Goal: Task Accomplishment & Management: Complete application form

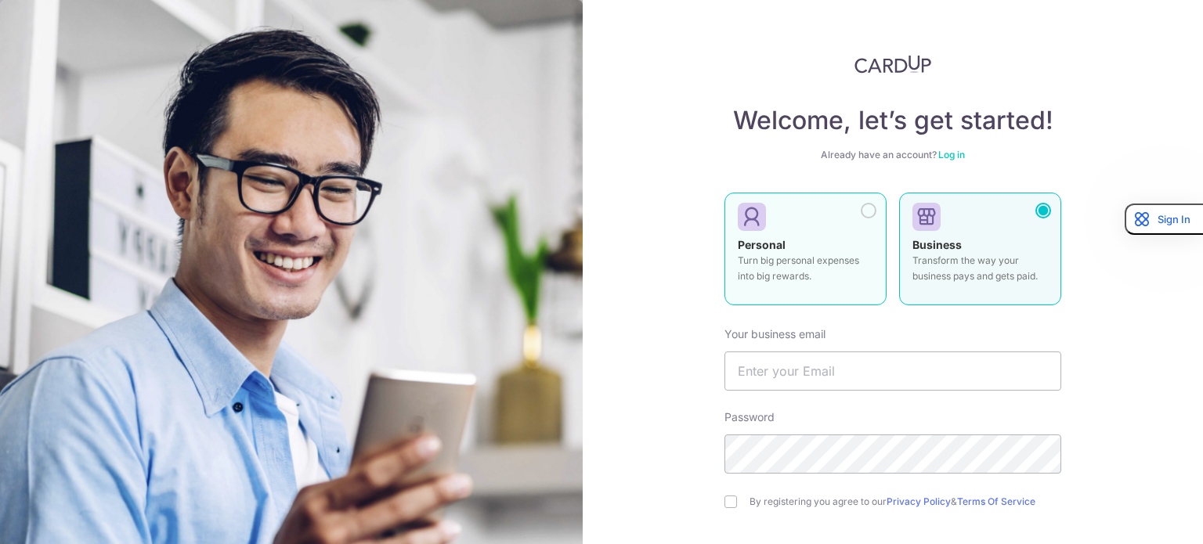
click at [862, 205] on div at bounding box center [869, 211] width 16 height 16
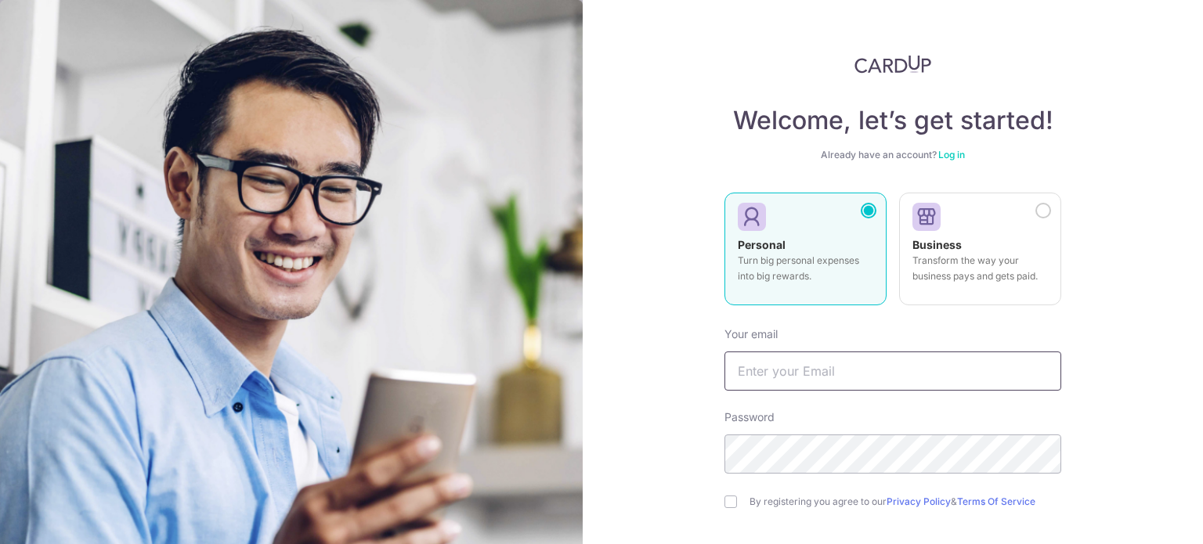
scroll to position [139, 0]
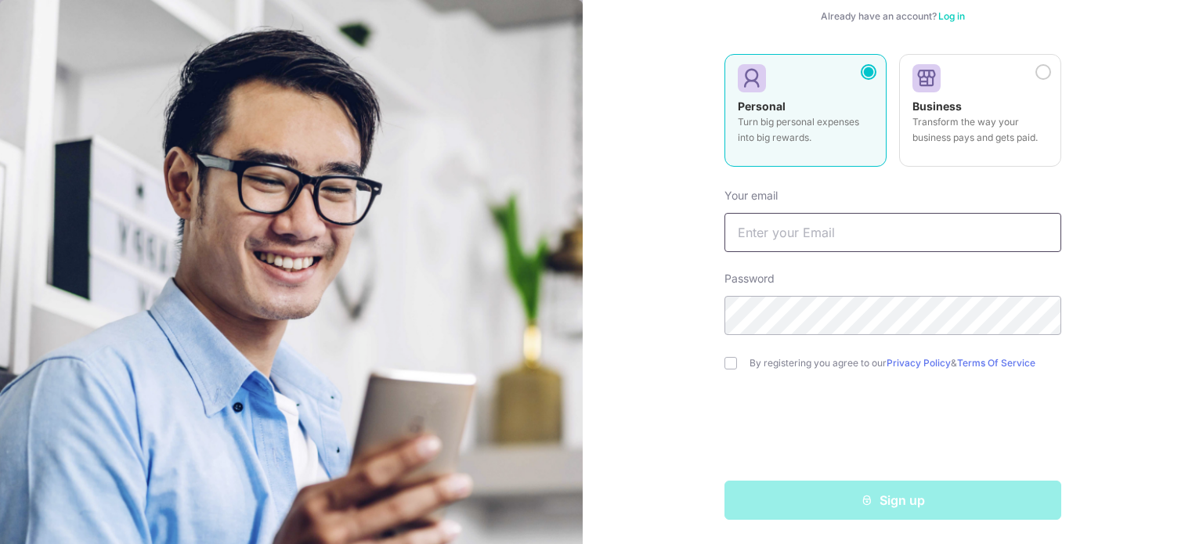
click at [833, 247] on input "text" at bounding box center [892, 232] width 337 height 39
type input "[EMAIL_ADDRESS][DOMAIN_NAME]"
click at [730, 362] on input "checkbox" at bounding box center [730, 363] width 13 height 13
checkbox input "true"
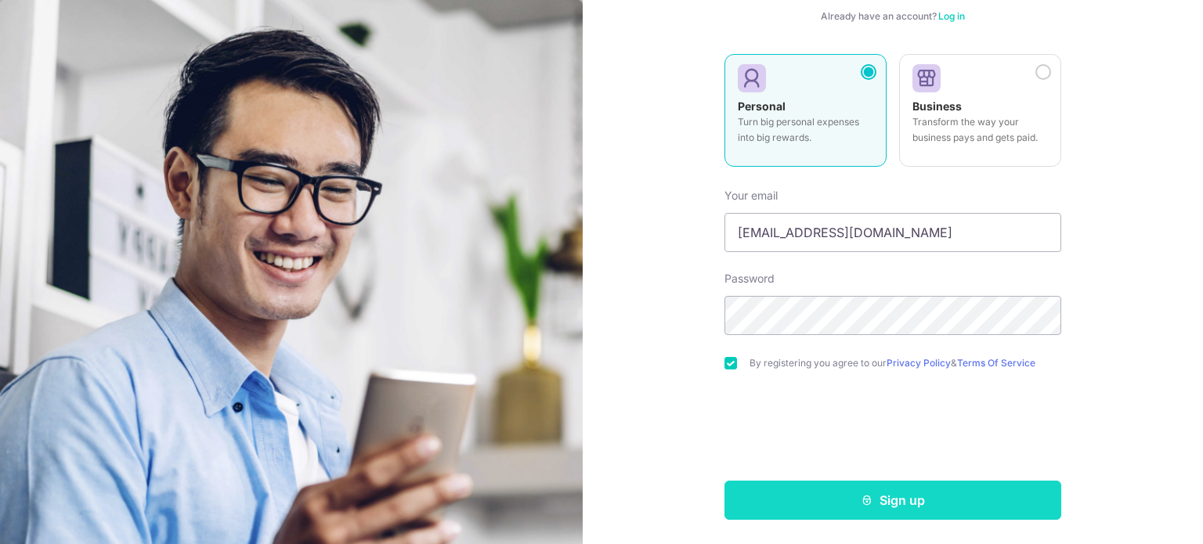
click at [818, 511] on button "Sign up" at bounding box center [892, 500] width 337 height 39
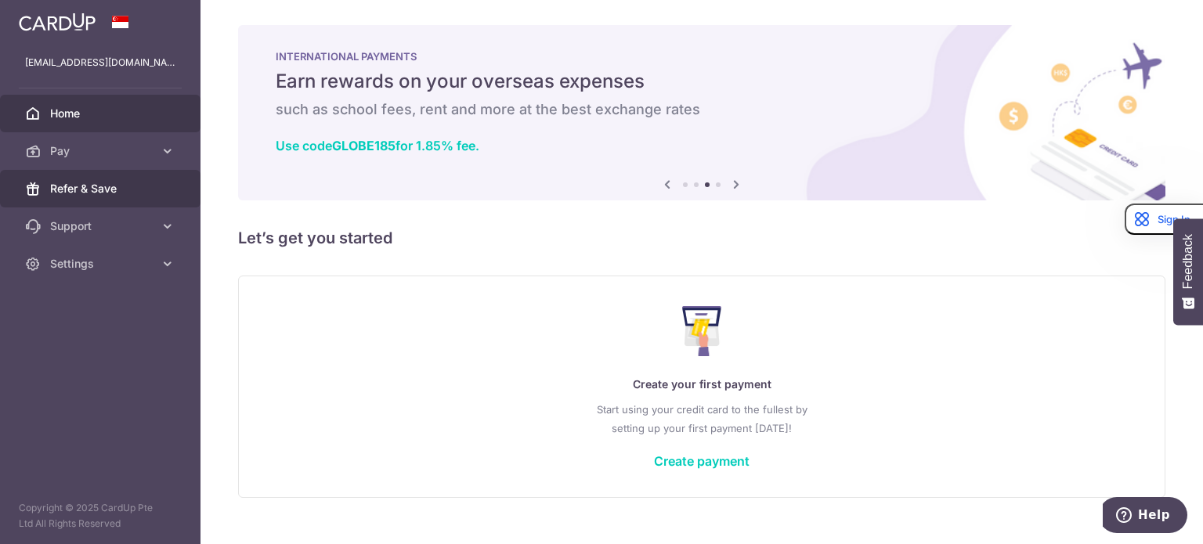
click at [139, 186] on span "Refer & Save" at bounding box center [101, 189] width 103 height 16
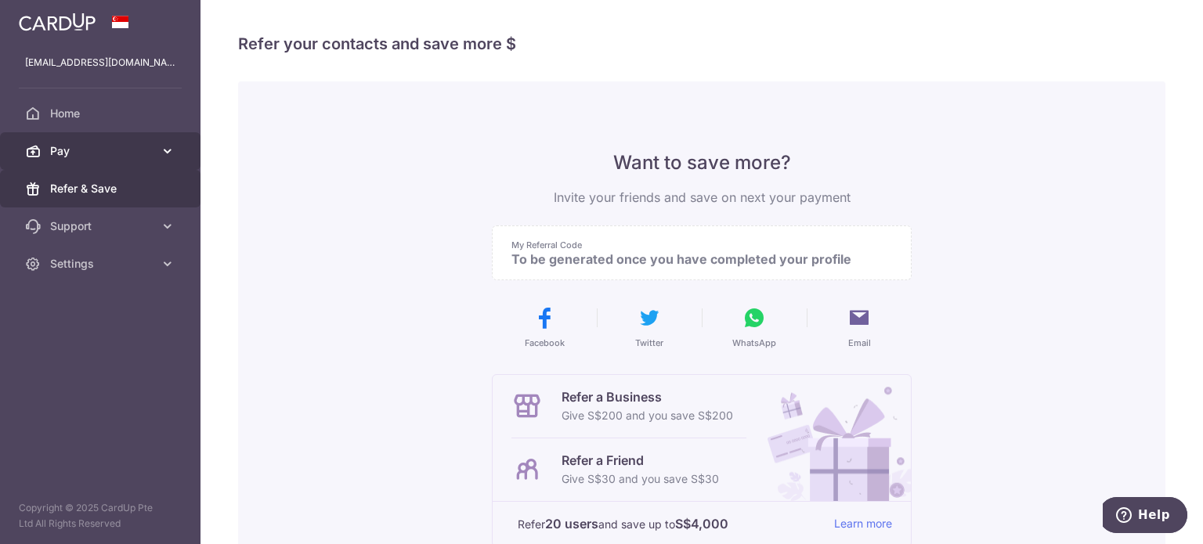
click at [153, 146] on span "Pay" at bounding box center [101, 151] width 103 height 16
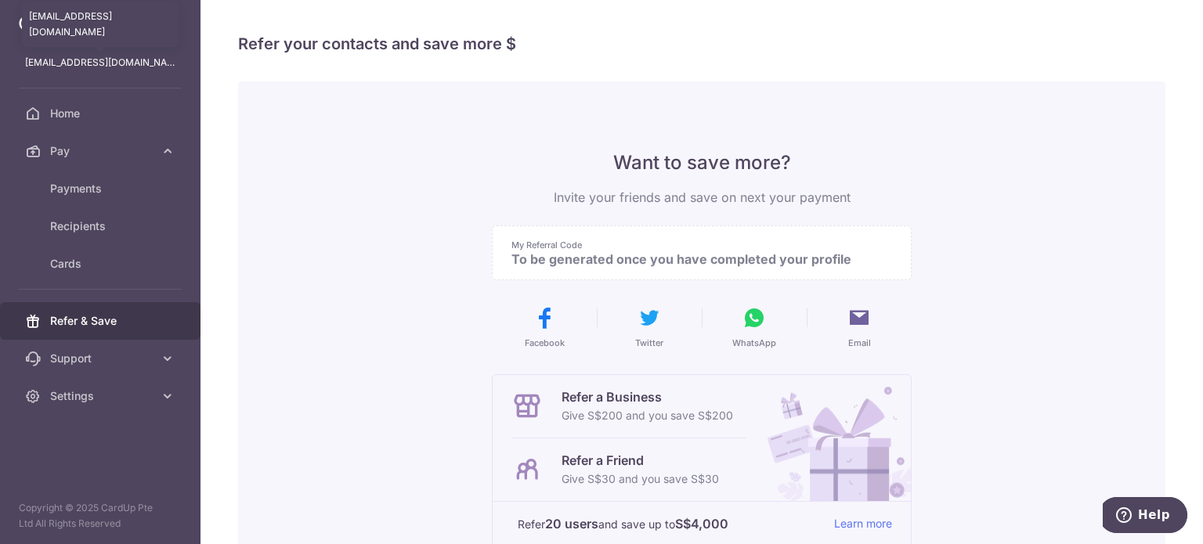
click at [115, 60] on p "[EMAIL_ADDRESS][DOMAIN_NAME]" at bounding box center [100, 63] width 150 height 16
click at [110, 262] on span "Cards" at bounding box center [101, 264] width 103 height 16
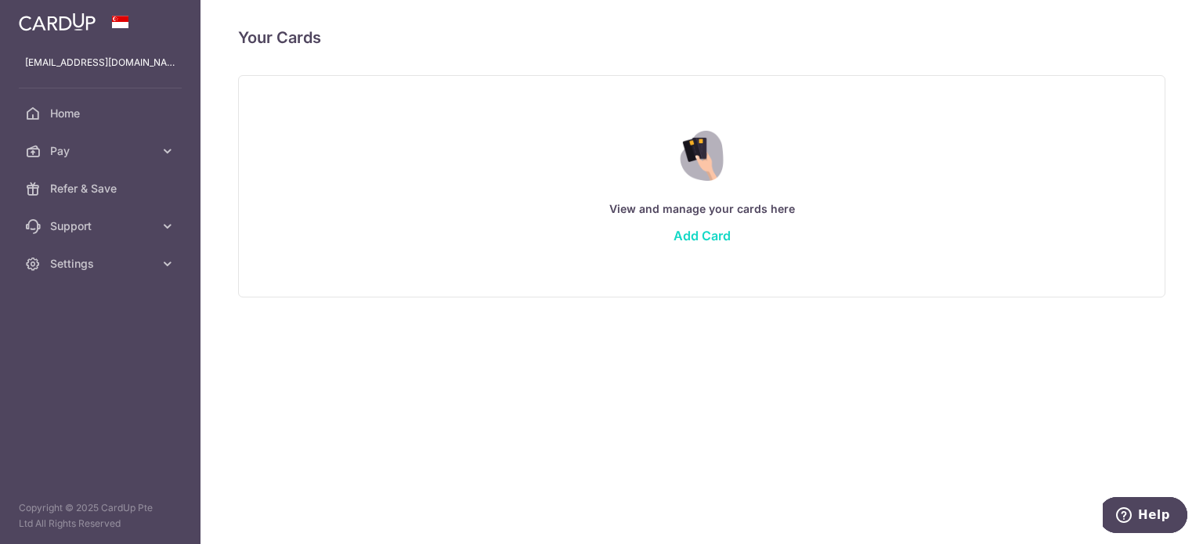
click at [690, 229] on link "Add Card" at bounding box center [702, 236] width 57 height 16
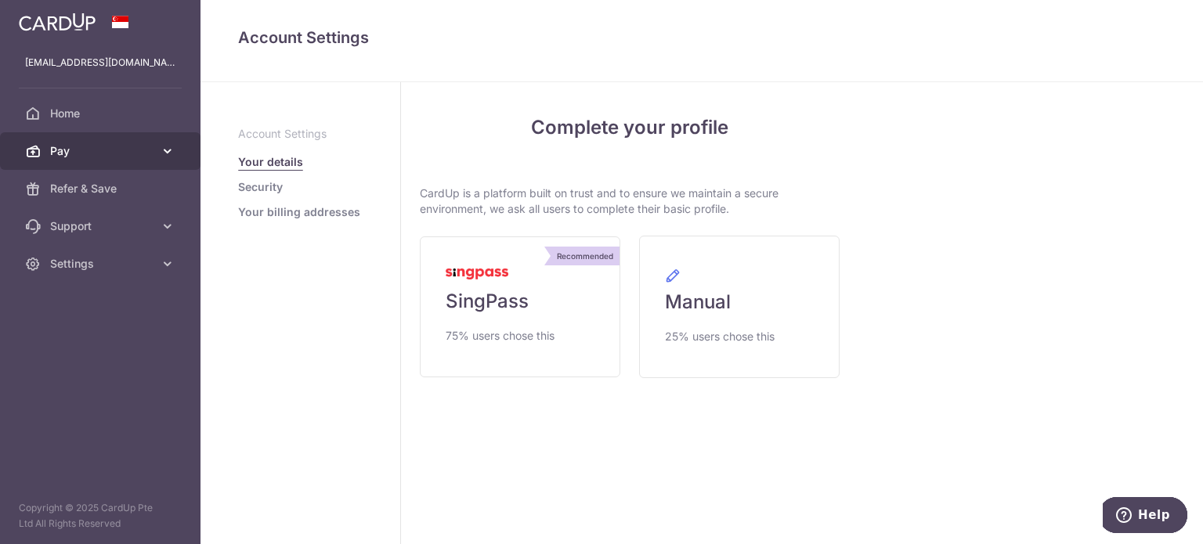
click at [117, 139] on link "Pay" at bounding box center [100, 151] width 201 height 38
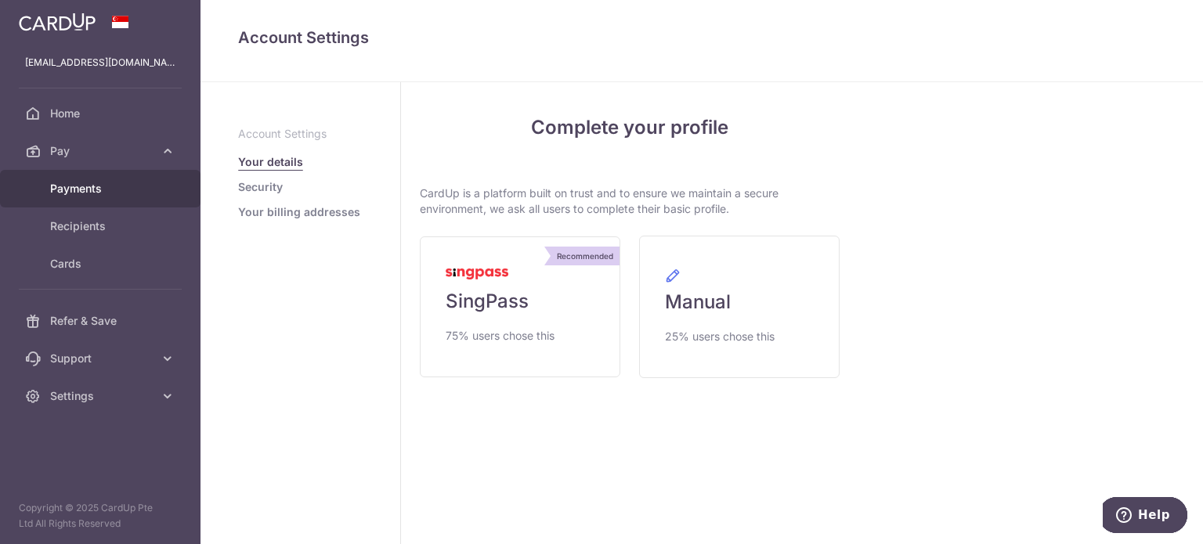
click at [114, 193] on span "Payments" at bounding box center [101, 189] width 103 height 16
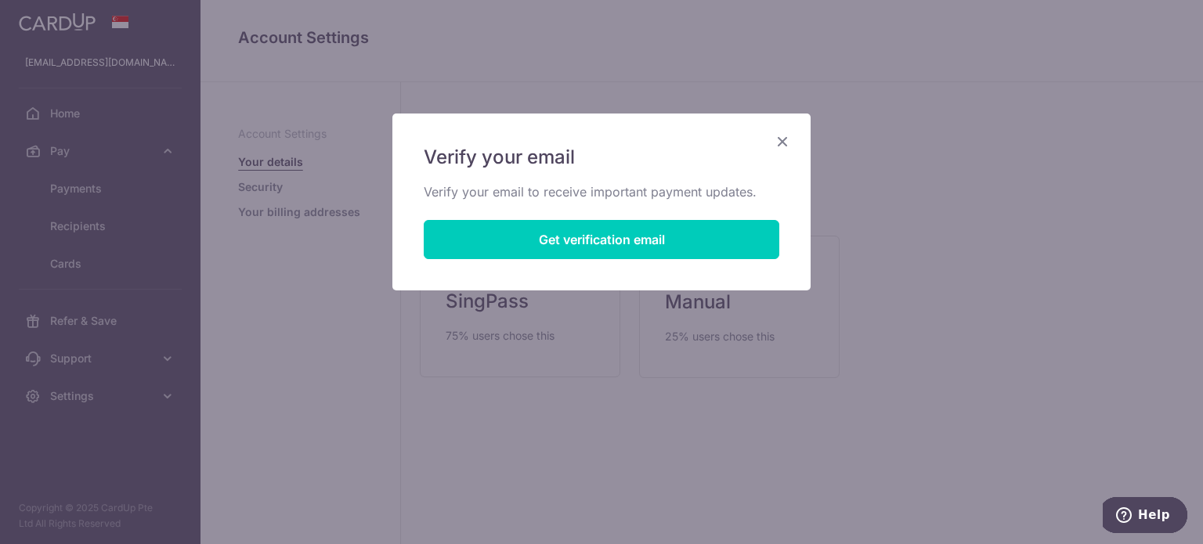
click at [127, 262] on div "Verify your email Verify your email to receive important payment updates. Get v…" at bounding box center [601, 272] width 1203 height 544
click at [793, 139] on div "Verify your email Verify your email to receive important payment updates. Get v…" at bounding box center [601, 202] width 418 height 177
click at [782, 147] on icon "Close" at bounding box center [782, 142] width 19 height 20
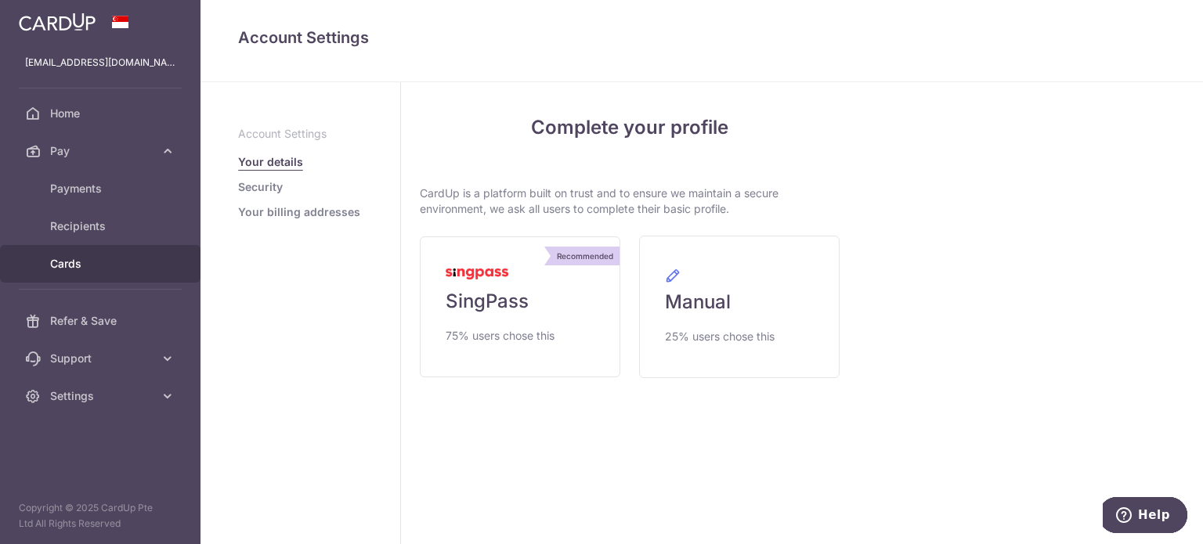
click at [128, 268] on span "Cards" at bounding box center [101, 264] width 103 height 16
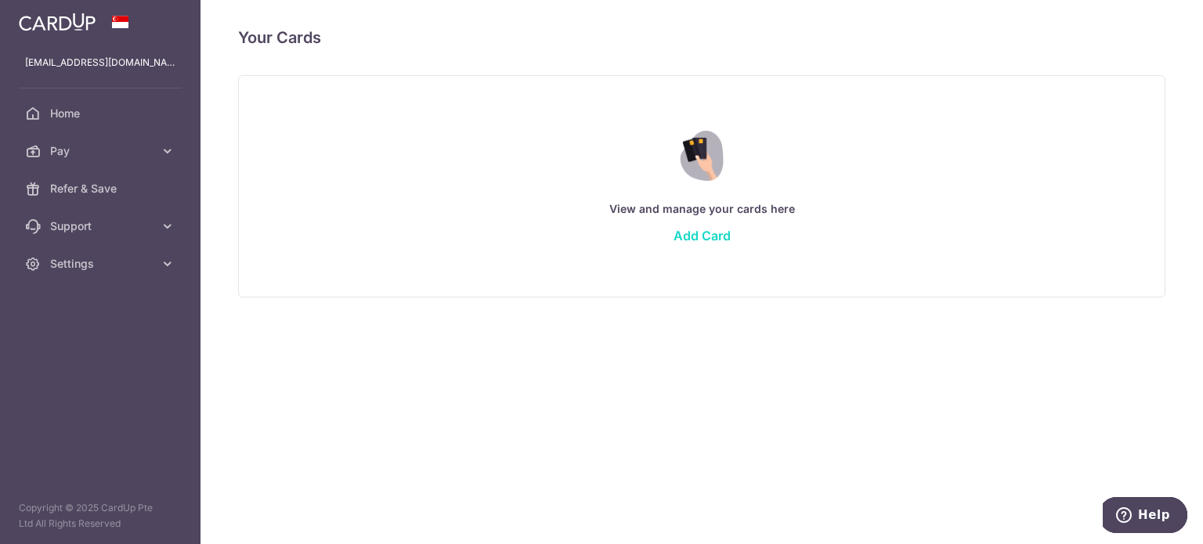
click at [703, 239] on link "Add Card" at bounding box center [702, 236] width 57 height 16
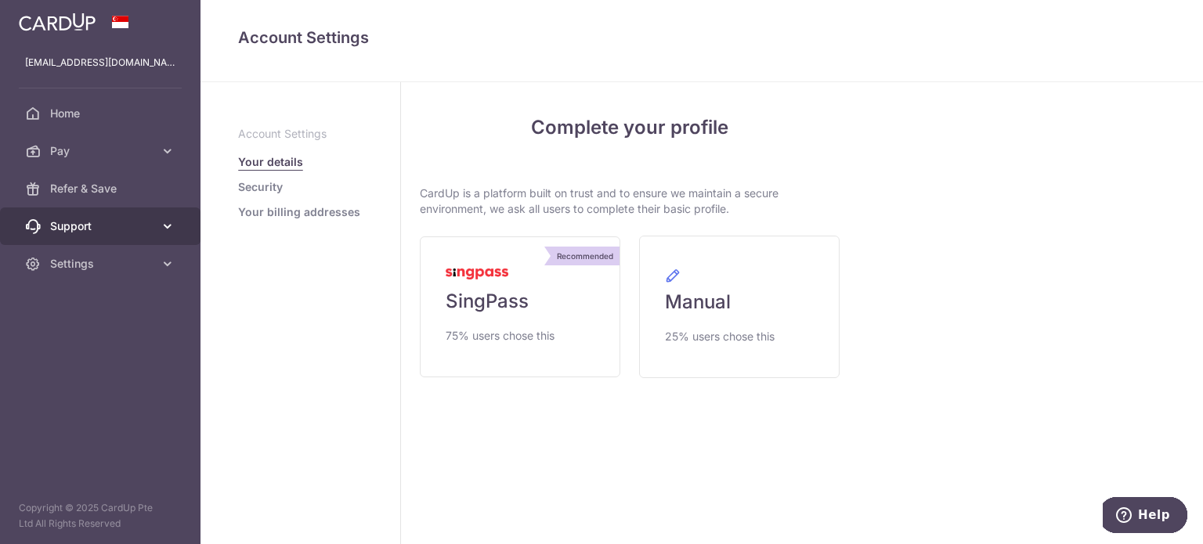
click at [154, 226] on link "Support" at bounding box center [100, 227] width 201 height 38
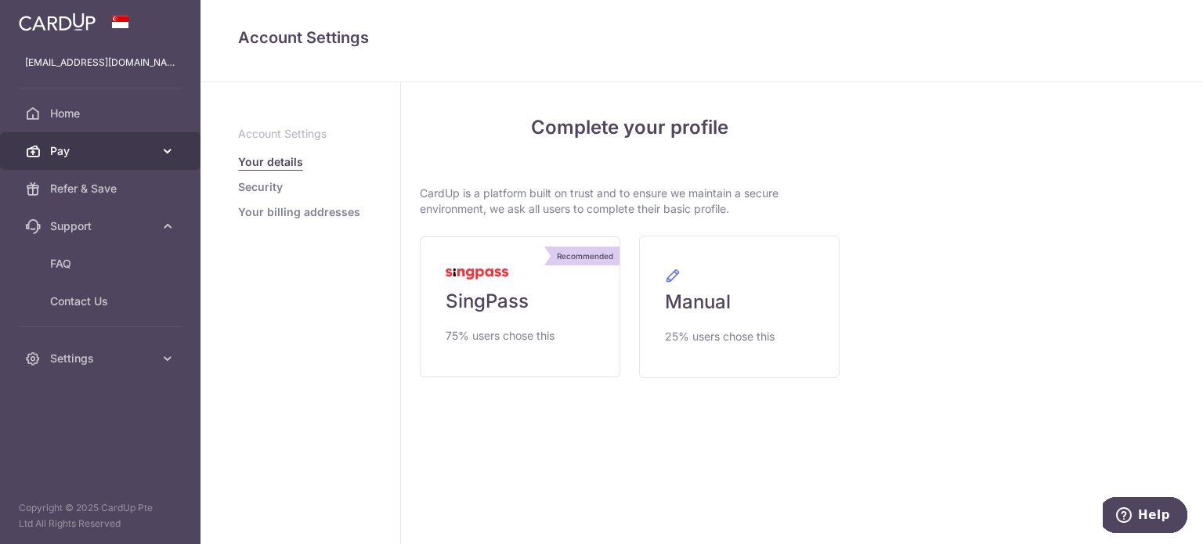
click at [154, 146] on link "Pay" at bounding box center [100, 151] width 201 height 38
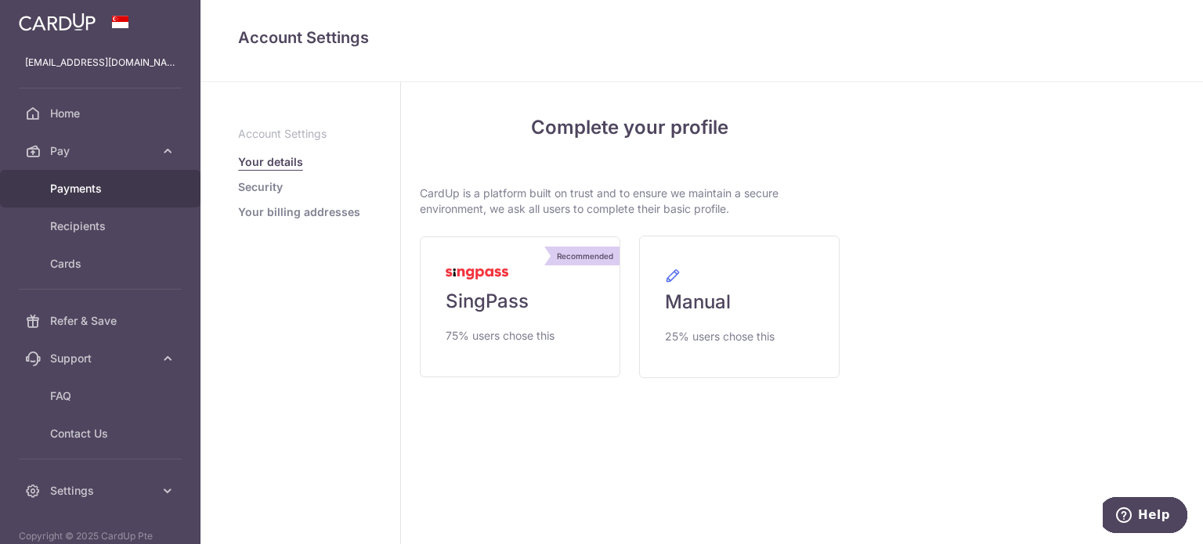
click at [82, 192] on span "Payments" at bounding box center [101, 189] width 103 height 16
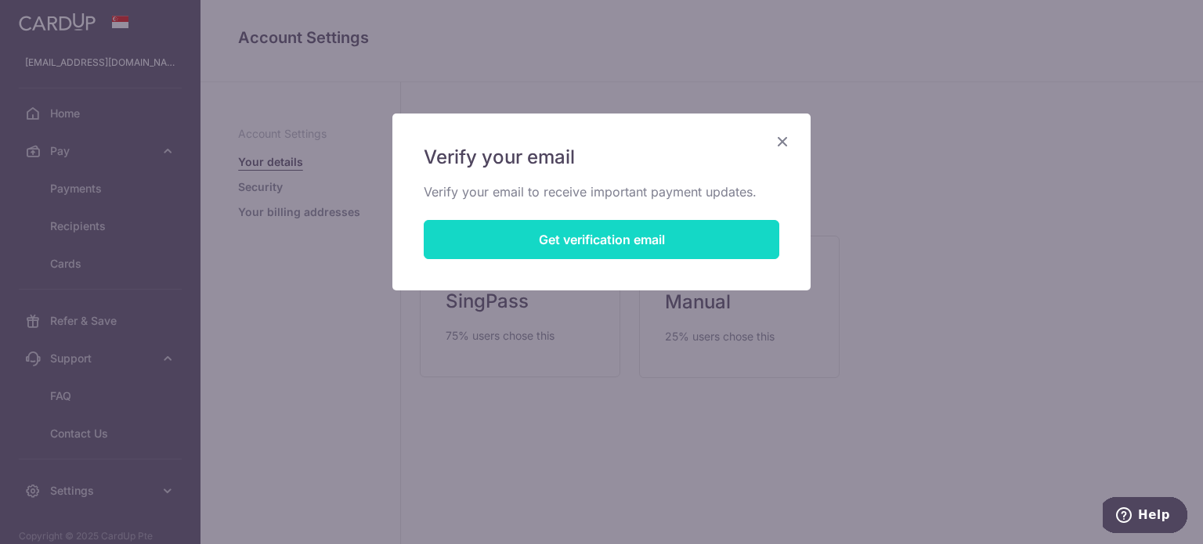
click at [699, 231] on button "Get verification email" at bounding box center [602, 239] width 356 height 39
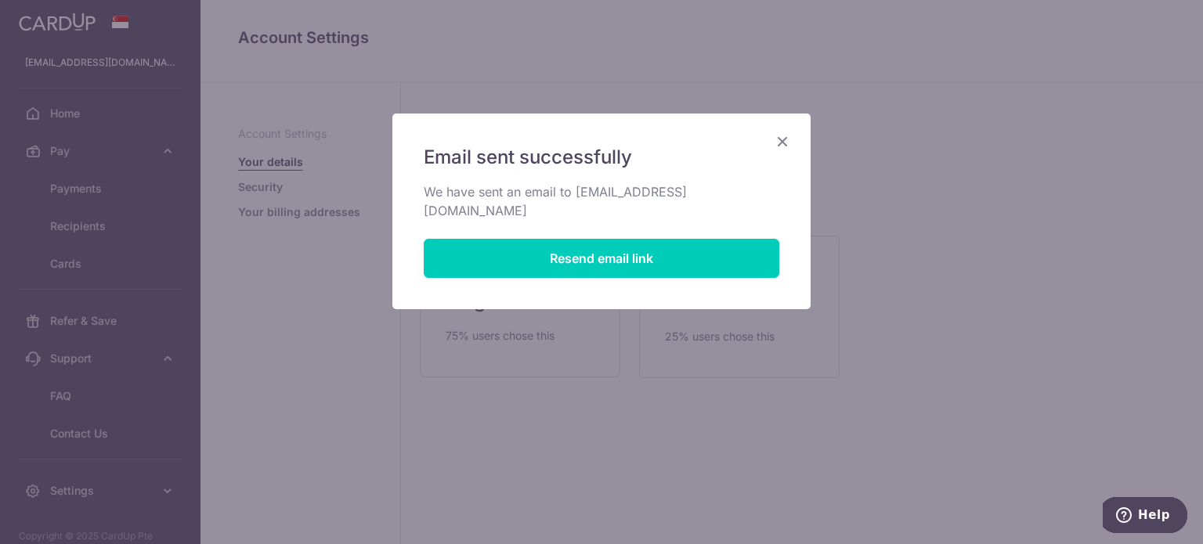
click at [789, 131] on div "Email sent successfully We have sent an email to [EMAIL_ADDRESS][DOMAIN_NAME] R…" at bounding box center [601, 212] width 418 height 196
click at [786, 133] on icon "Close" at bounding box center [782, 142] width 19 height 20
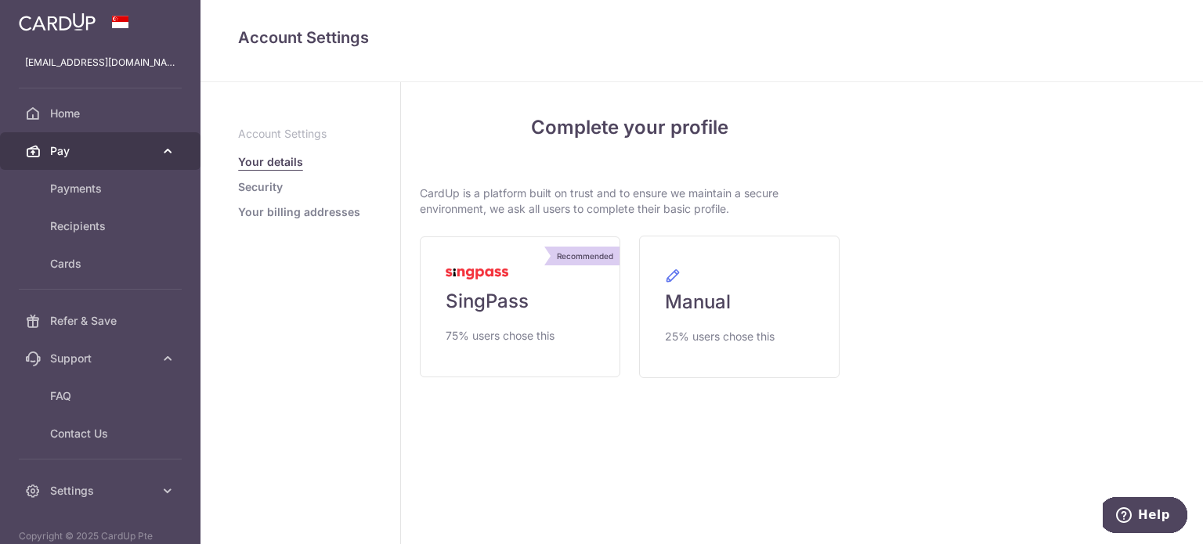
click at [90, 161] on link "Pay" at bounding box center [100, 151] width 201 height 38
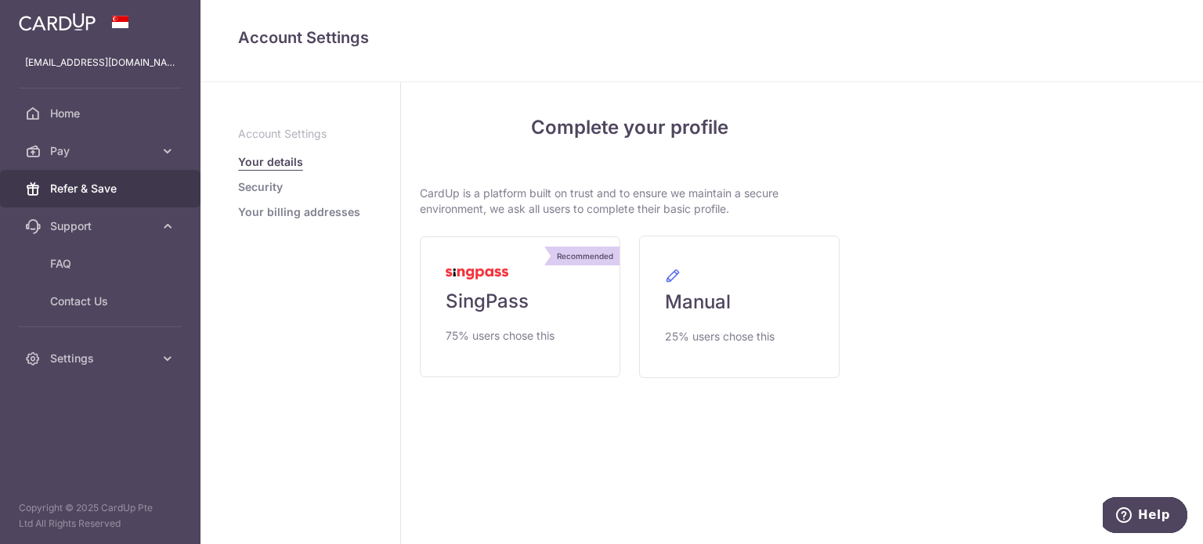
click at [90, 172] on link "Refer & Save" at bounding box center [100, 189] width 201 height 38
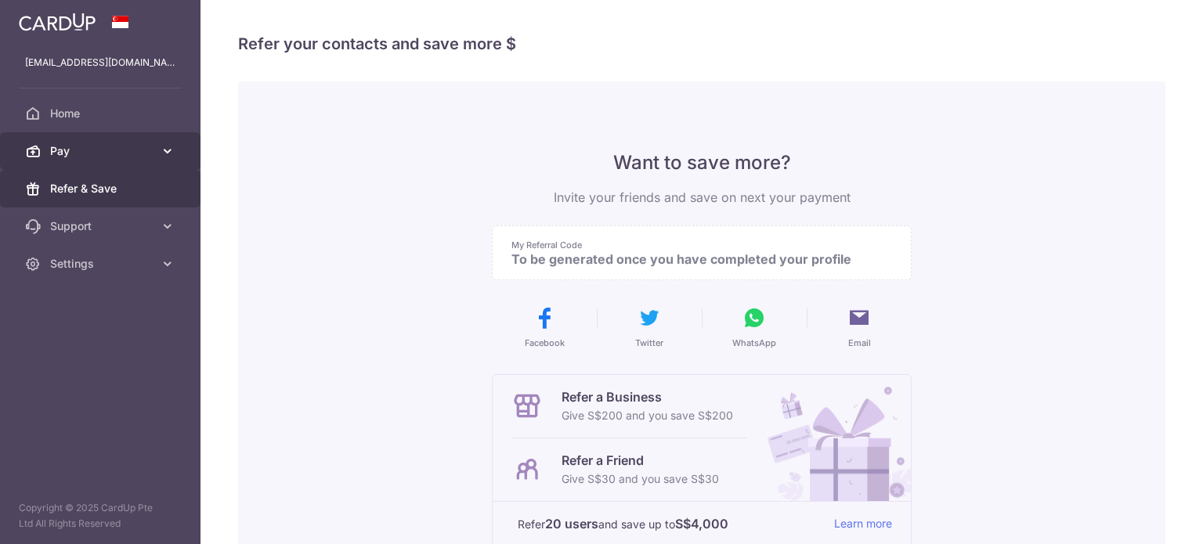
click at [90, 161] on link "Pay" at bounding box center [100, 151] width 201 height 38
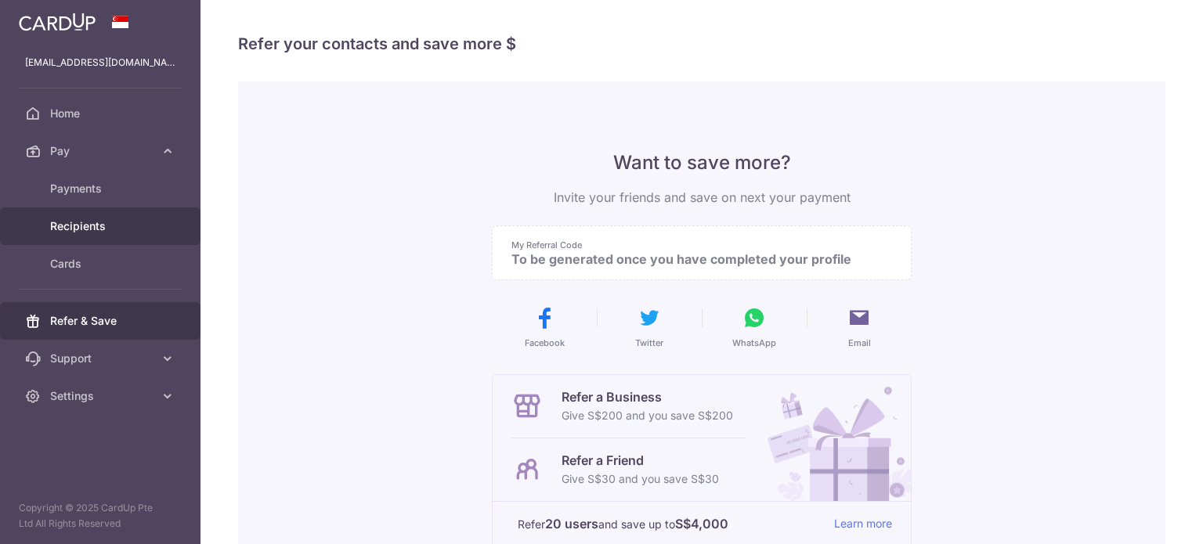
click at [93, 222] on span "Recipients" at bounding box center [101, 227] width 103 height 16
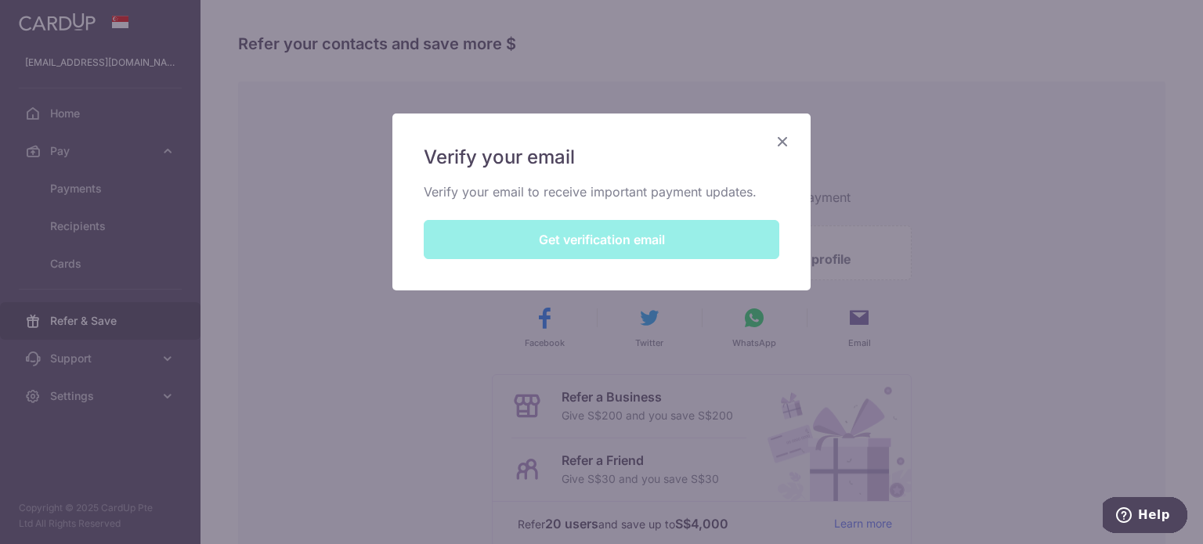
click at [766, 126] on div "Verify your email Verify your email to receive important payment updates. Get v…" at bounding box center [601, 202] width 418 height 177
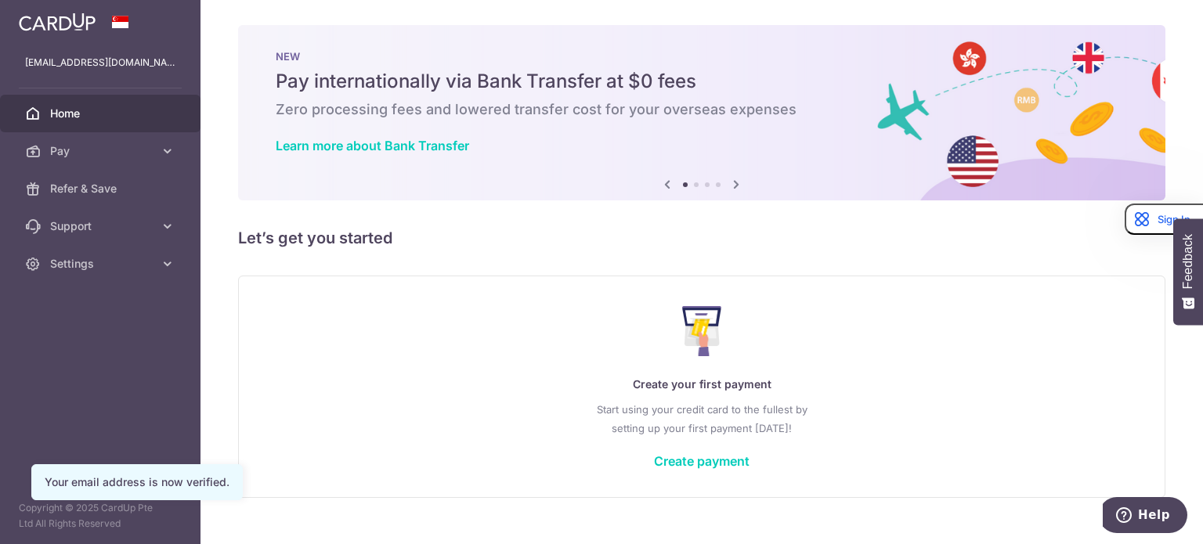
click at [94, 128] on link "Home" at bounding box center [100, 114] width 201 height 38
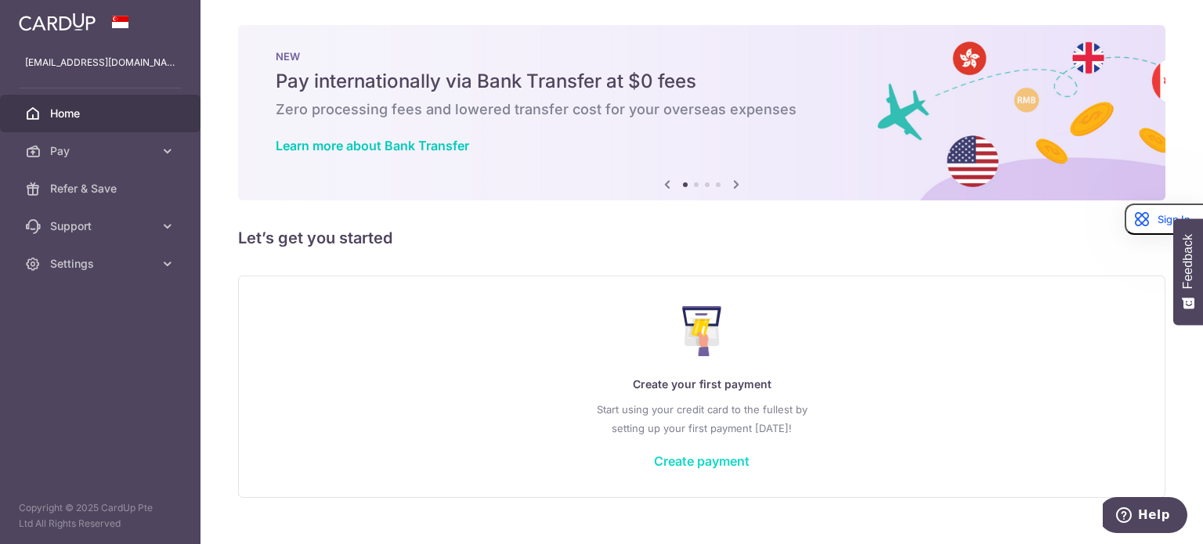
click at [674, 454] on link "Create payment" at bounding box center [702, 461] width 96 height 16
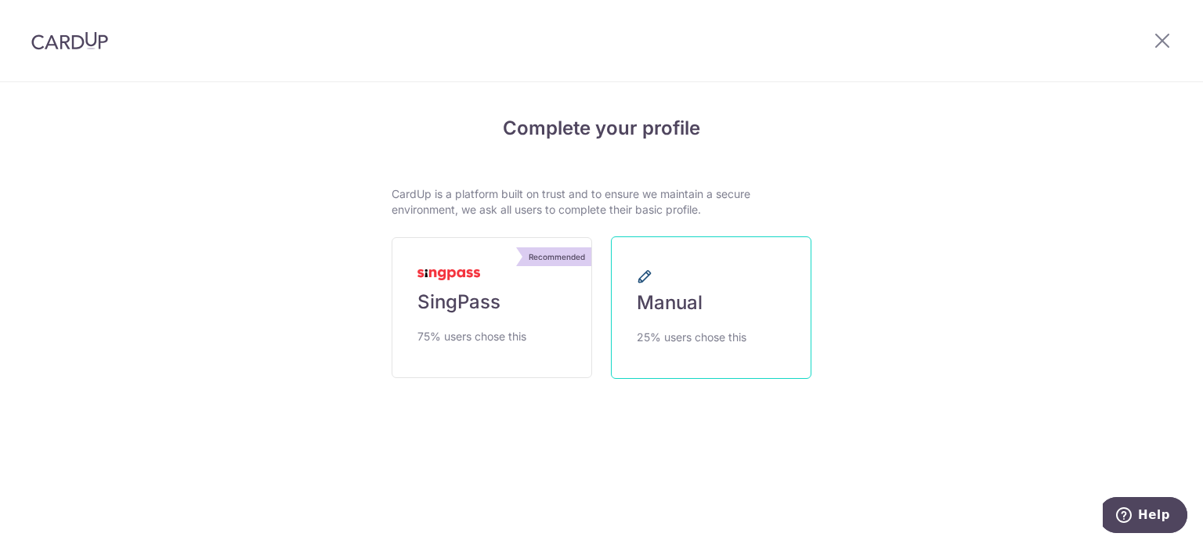
click at [703, 329] on span "25% users chose this" at bounding box center [692, 337] width 110 height 19
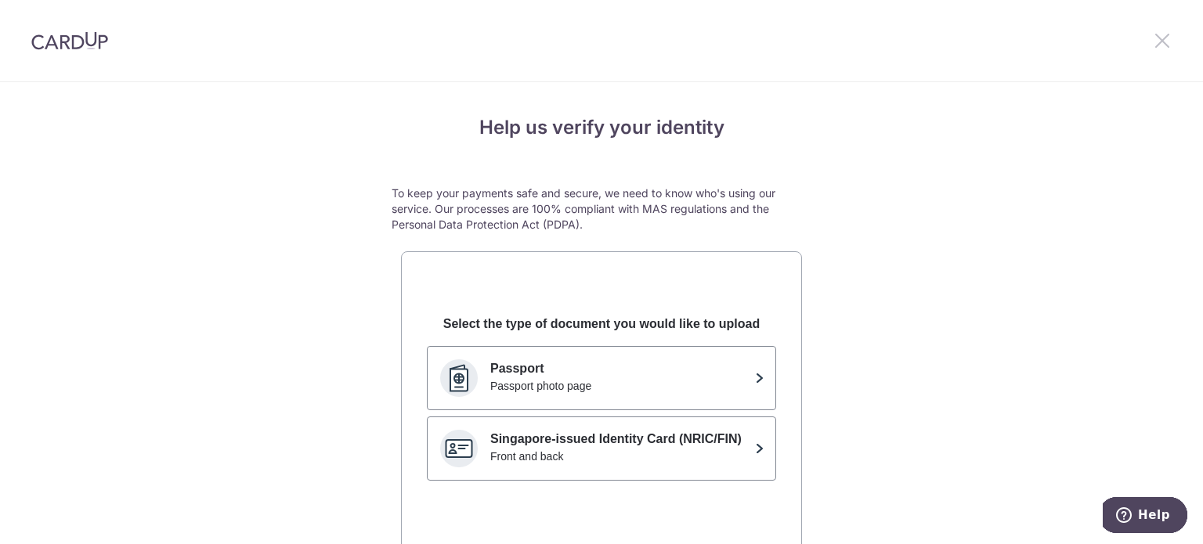
click at [1165, 38] on icon at bounding box center [1162, 41] width 19 height 20
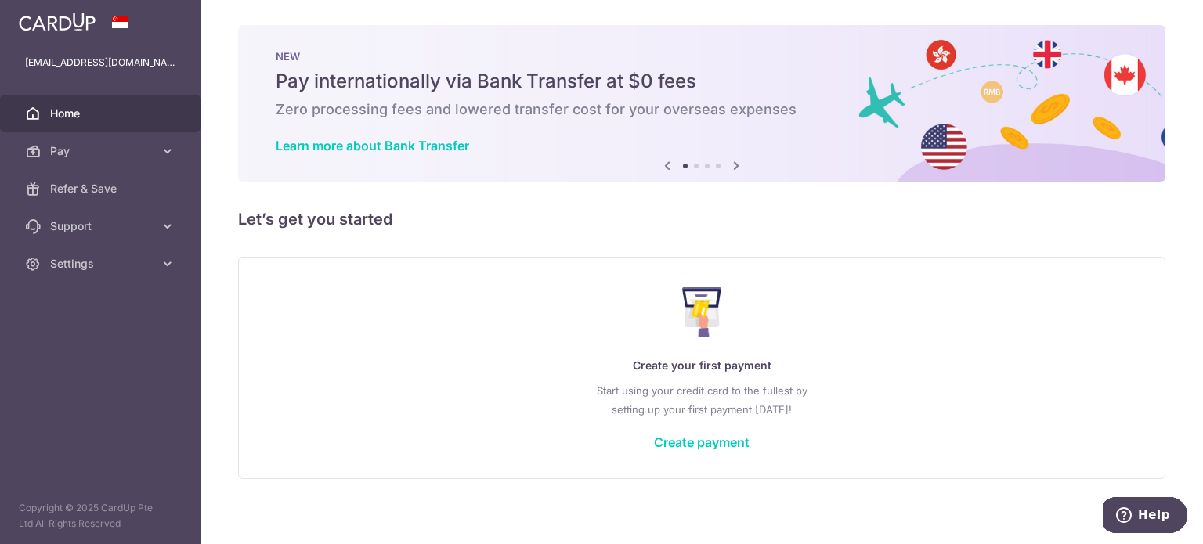
click at [728, 168] on icon at bounding box center [736, 166] width 19 height 20
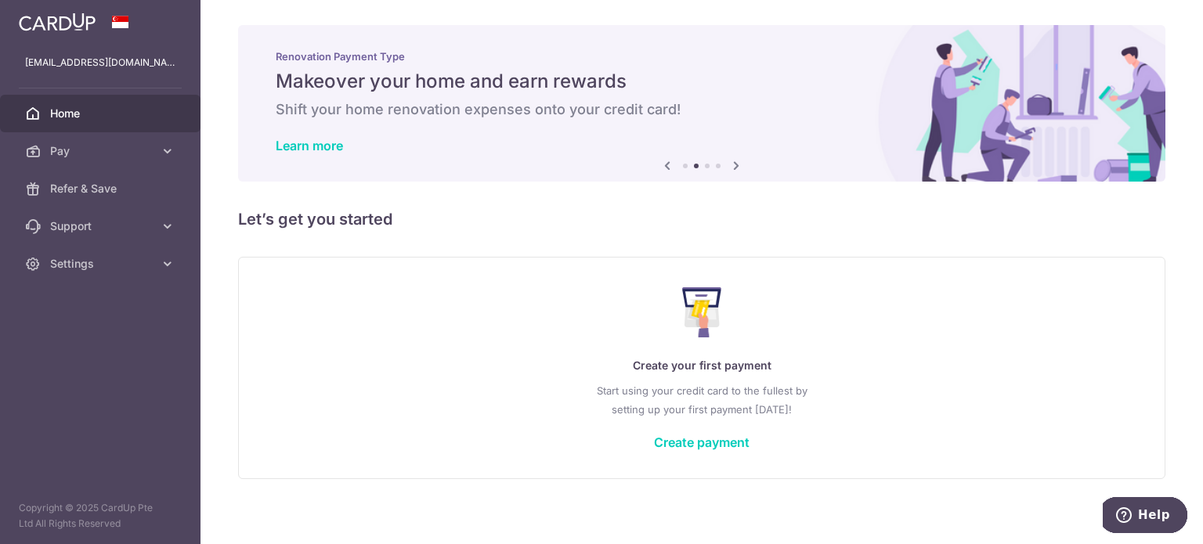
click at [728, 168] on icon at bounding box center [736, 166] width 19 height 20
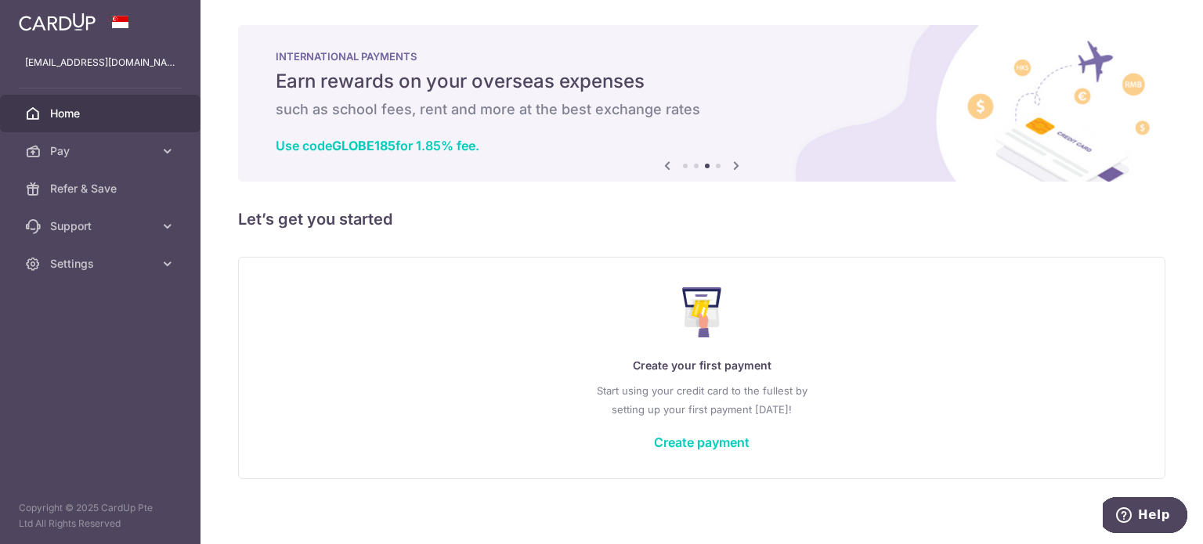
click at [728, 168] on icon at bounding box center [736, 166] width 19 height 20
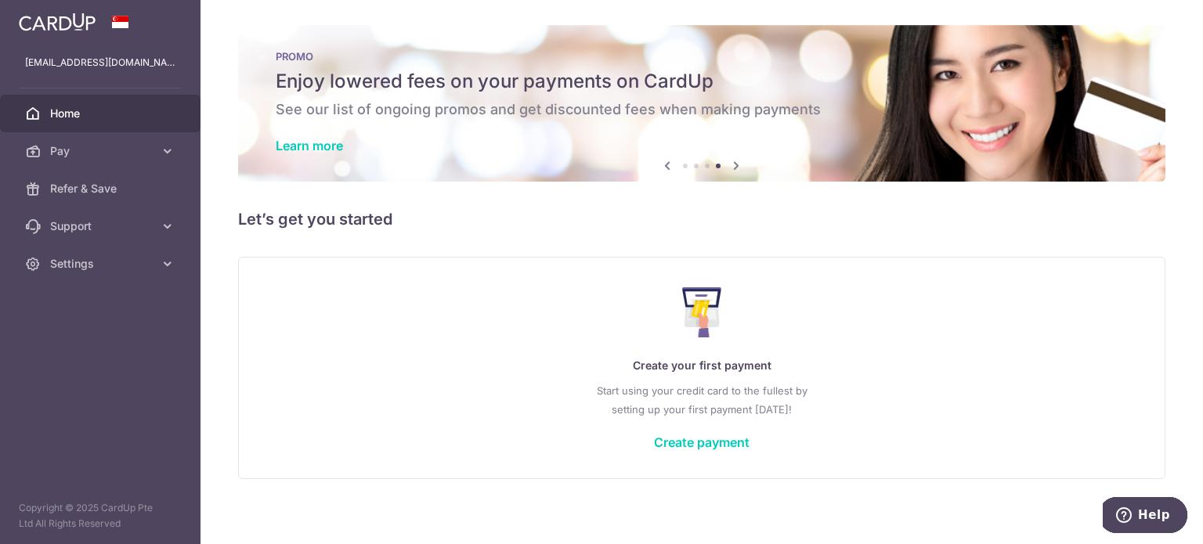
click at [728, 168] on icon at bounding box center [736, 166] width 19 height 20
